Goal: Find contact information: Find contact information

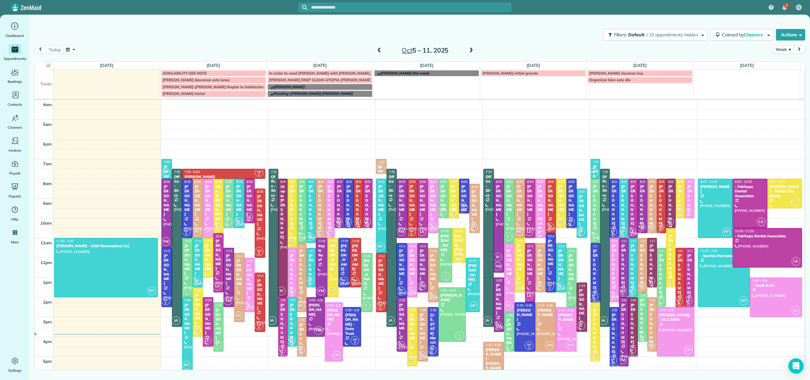
scroll to position [60, 0]
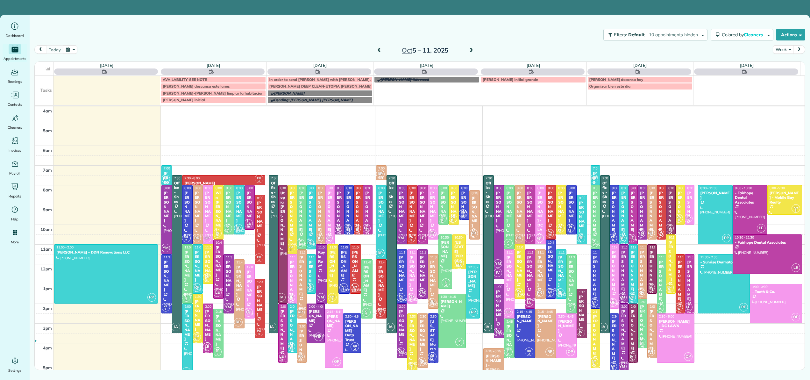
scroll to position [60, 0]
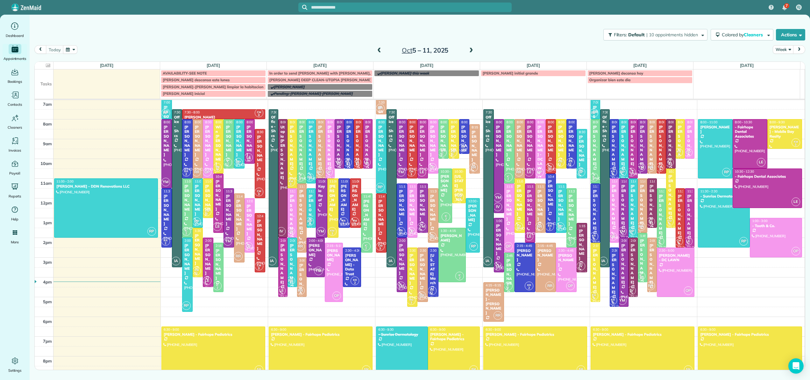
click at [472, 51] on span at bounding box center [471, 51] width 7 height 6
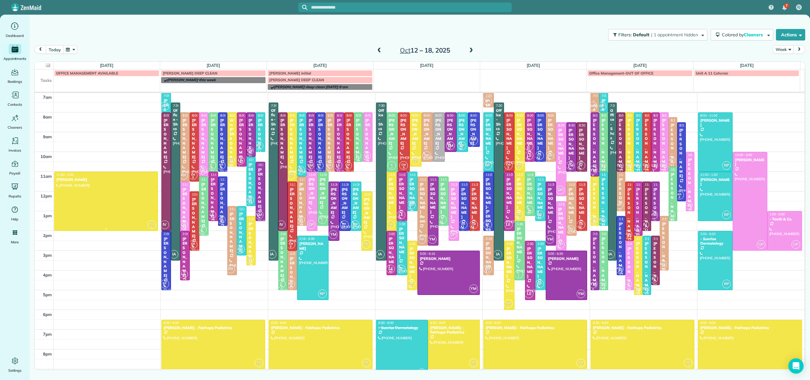
click at [111, 196] on div at bounding box center [105, 201] width 103 height 59
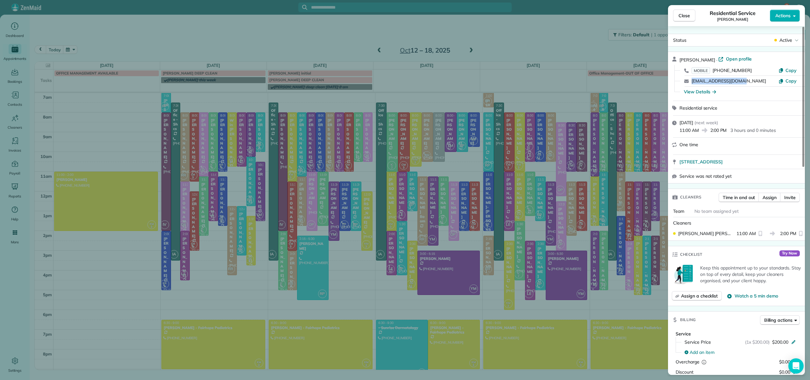
drag, startPoint x: 749, startPoint y: 81, endPoint x: 690, endPoint y: 81, distance: 59.8
click at [690, 81] on div "pamelle2024@gmail.com Copy" at bounding box center [740, 81] width 122 height 11
click at [791, 81] on span "Copy" at bounding box center [790, 81] width 11 height 6
click at [687, 16] on span "Close" at bounding box center [683, 15] width 11 height 6
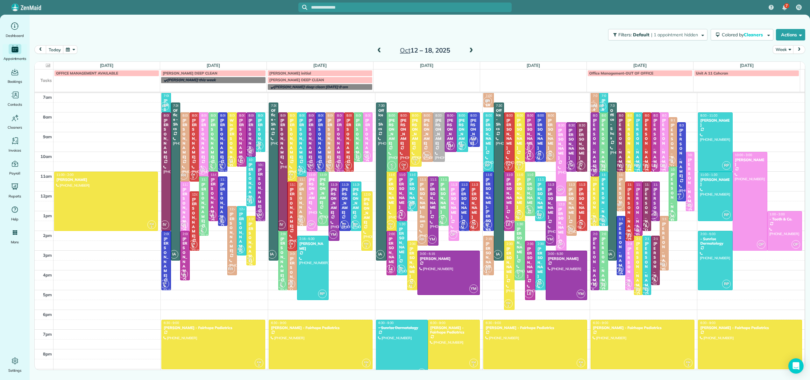
click at [376, 52] on span at bounding box center [379, 51] width 7 height 6
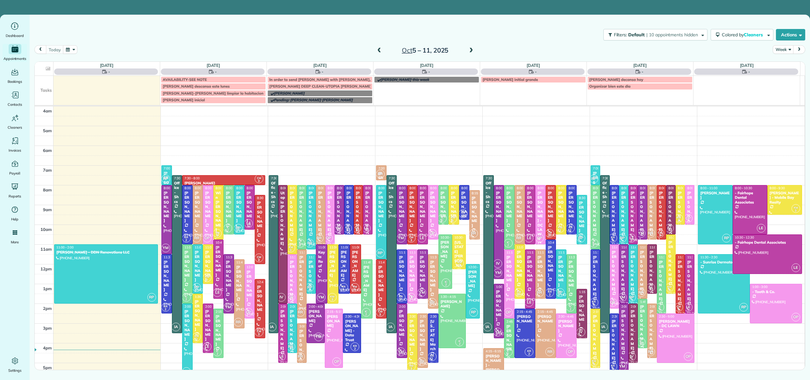
scroll to position [60, 0]
